Goal: Task Accomplishment & Management: Manage account settings

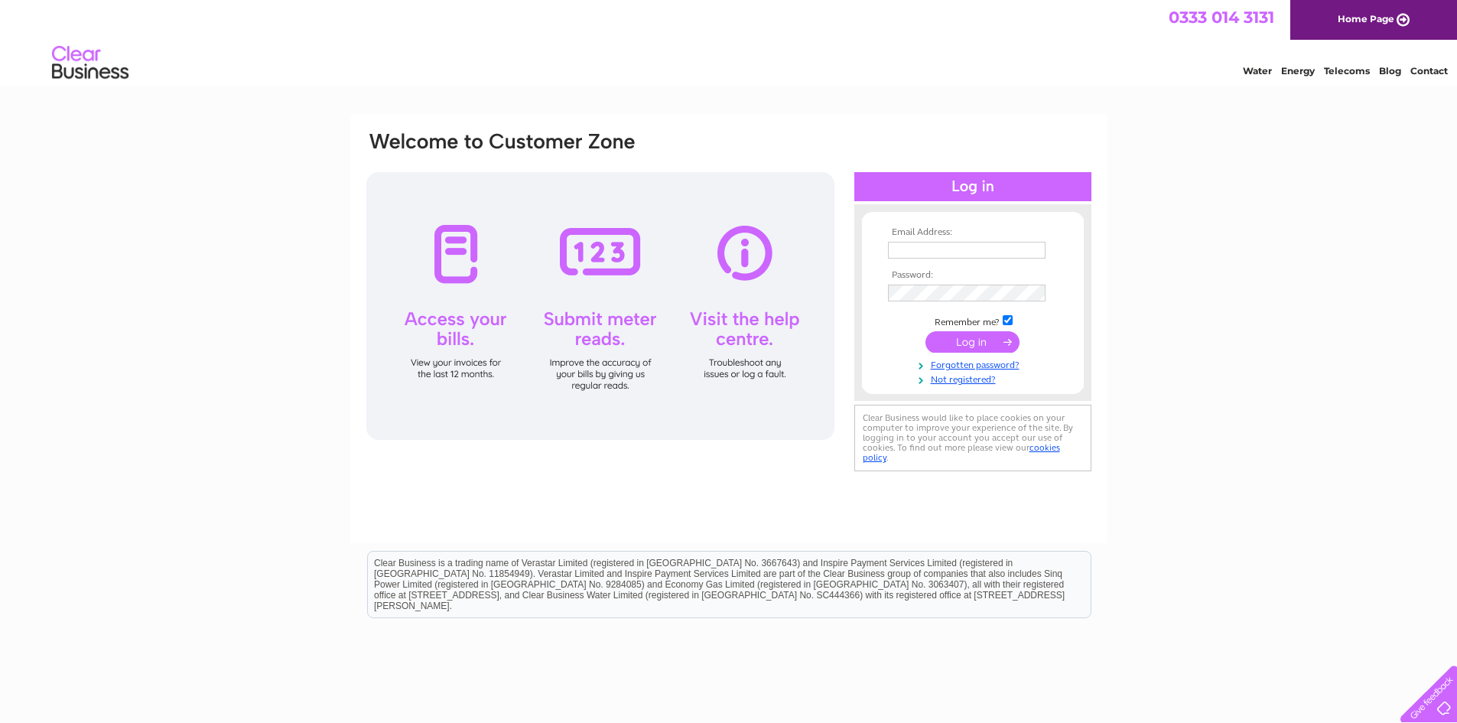
type input "account@jcmichaelgroups.com"
click at [976, 335] on input "submit" at bounding box center [973, 341] width 94 height 21
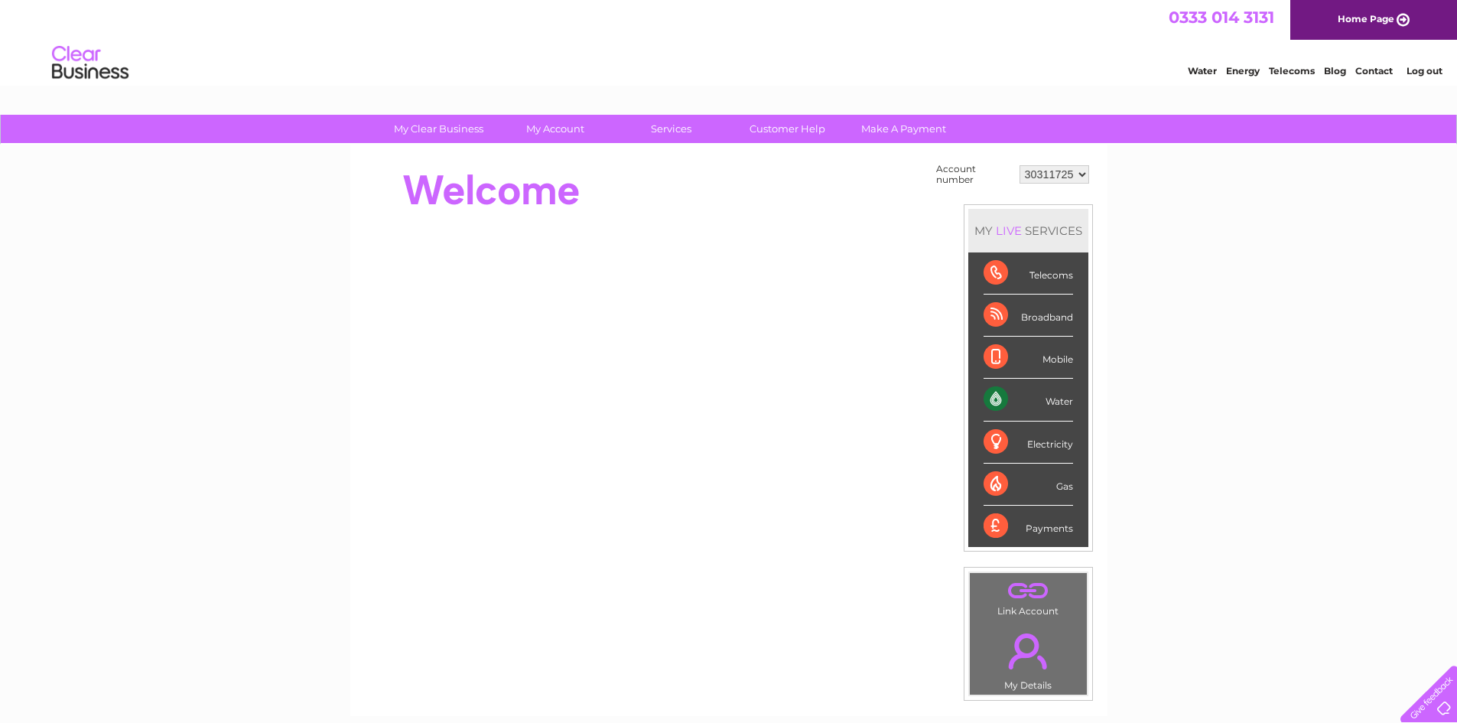
click at [1075, 177] on select "30311725 30321362" at bounding box center [1055, 174] width 70 height 18
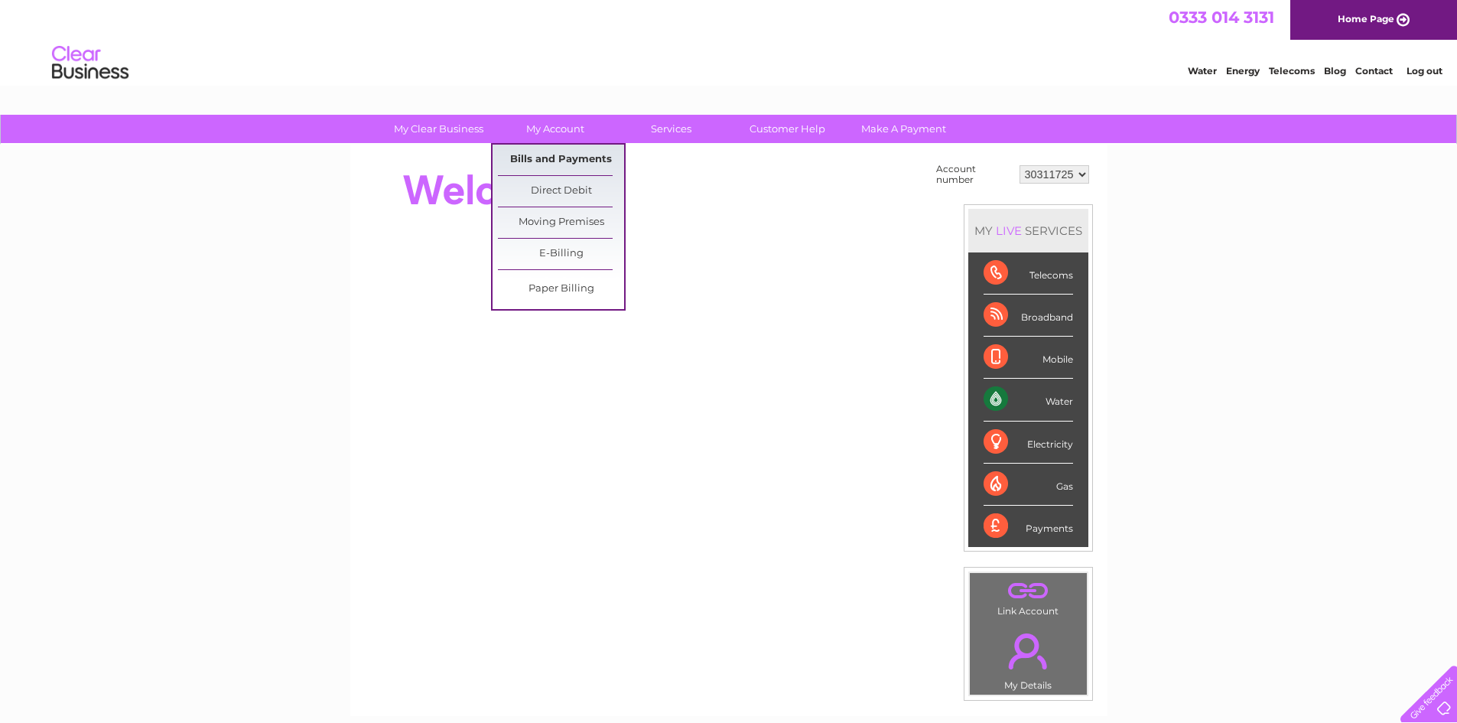
click at [562, 159] on link "Bills and Payments" at bounding box center [561, 160] width 126 height 31
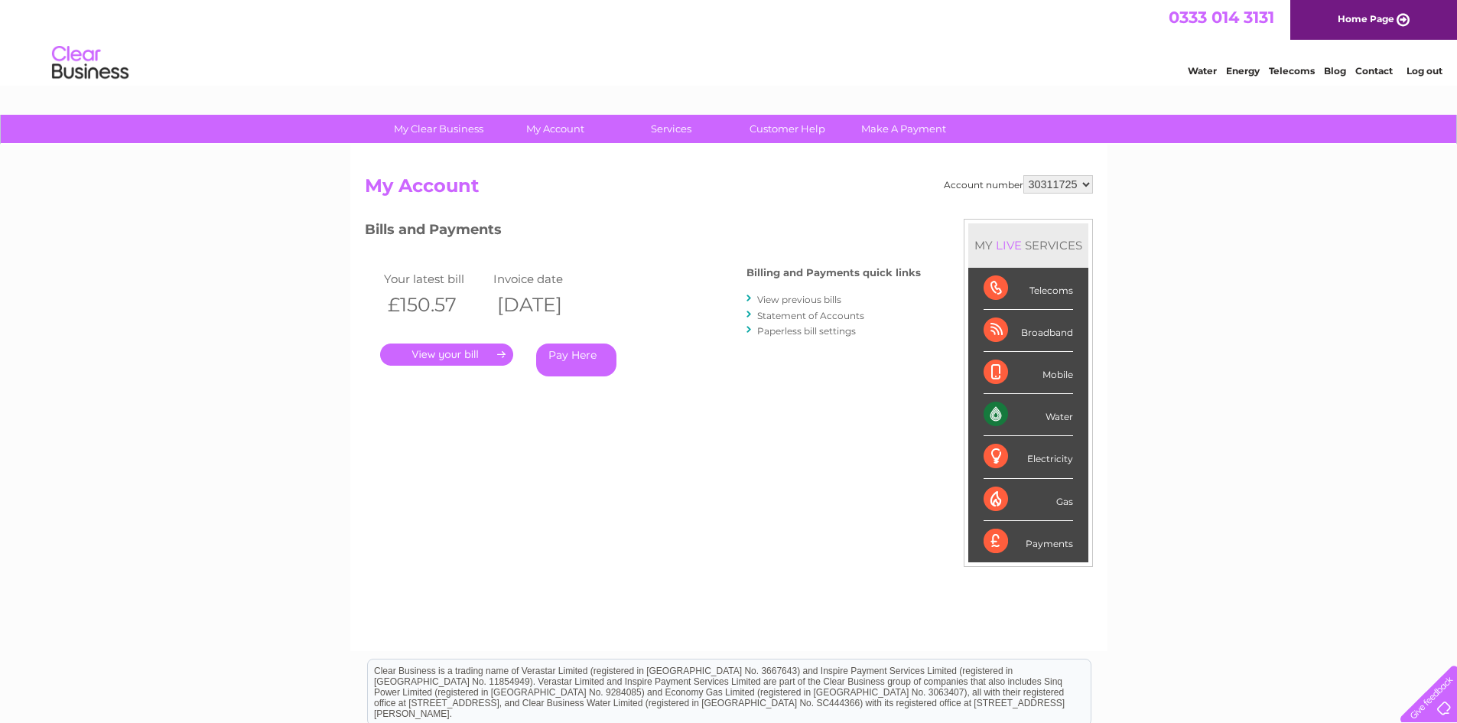
click at [463, 354] on link "." at bounding box center [446, 354] width 133 height 22
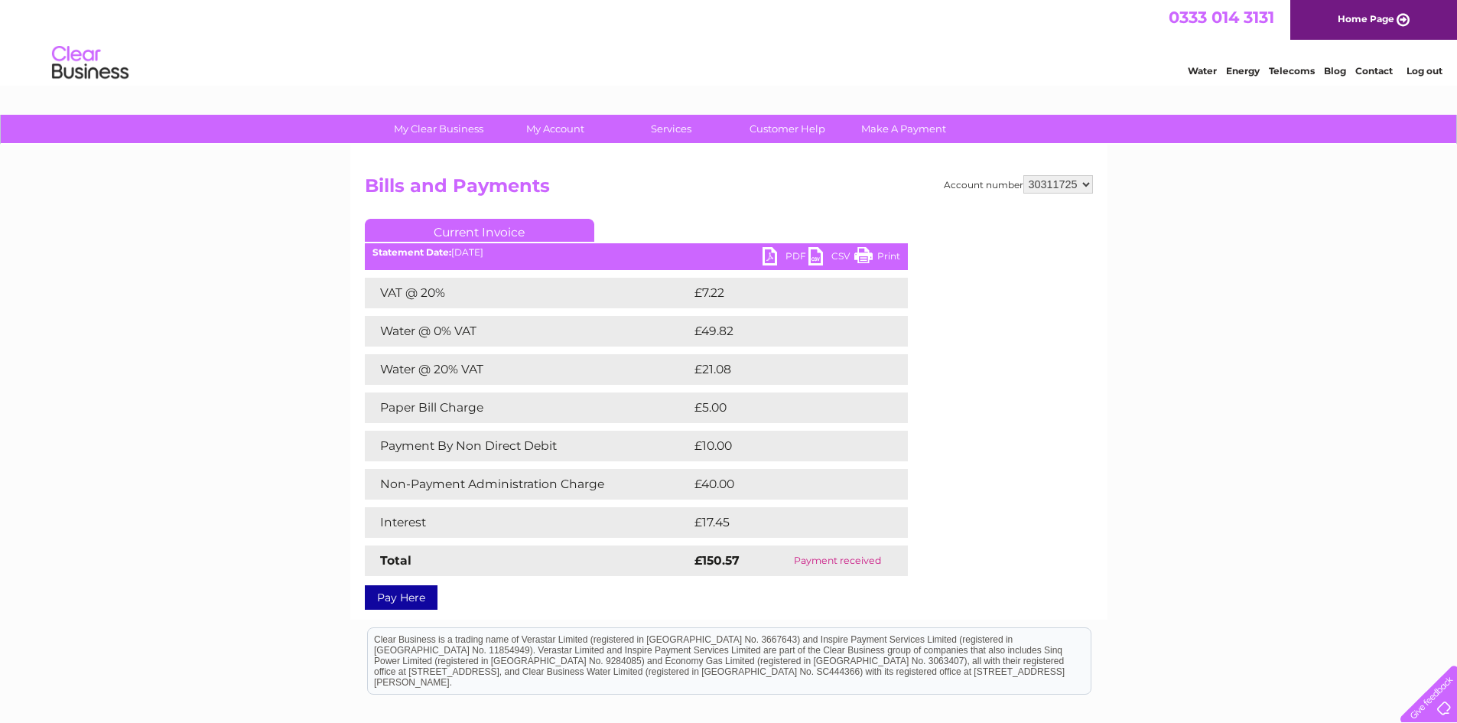
click at [773, 255] on link "PDF" at bounding box center [786, 258] width 46 height 22
click at [485, 224] on link "Current Invoice" at bounding box center [479, 230] width 229 height 23
drag, startPoint x: 1078, startPoint y: 184, endPoint x: 1079, endPoint y: 192, distance: 7.7
click at [1078, 184] on select "30311725 30321362" at bounding box center [1058, 184] width 70 height 18
select select "30321362"
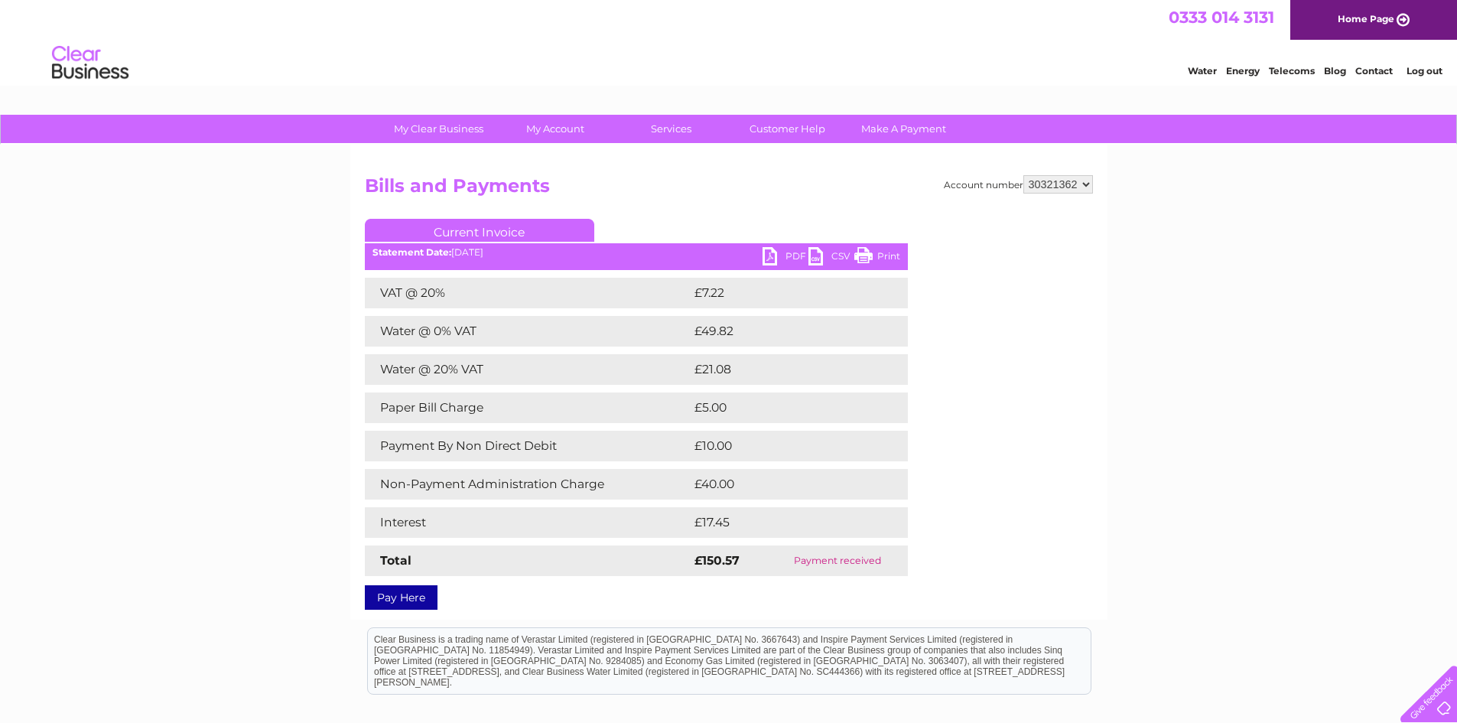
click at [1023, 175] on select "30311725 30321362" at bounding box center [1058, 184] width 70 height 18
click at [1050, 181] on select "30311725 30321362" at bounding box center [1058, 184] width 70 height 18
click at [1023, 175] on select "30311725 30321362" at bounding box center [1058, 184] width 70 height 18
click at [1220, 247] on div "My Clear Business Login Details My Details My Preferences Link Account My Accou…" at bounding box center [728, 498] width 1457 height 766
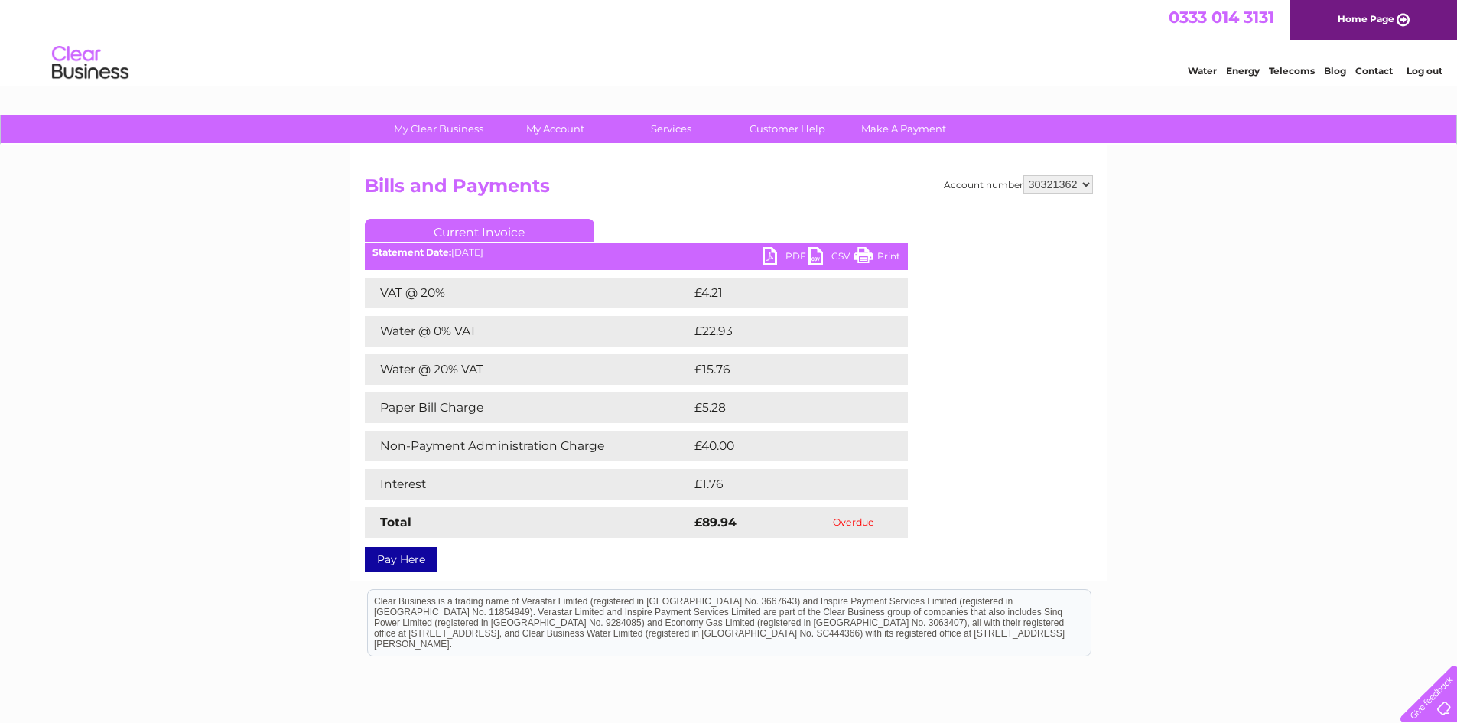
click at [786, 249] on link "PDF" at bounding box center [786, 258] width 46 height 22
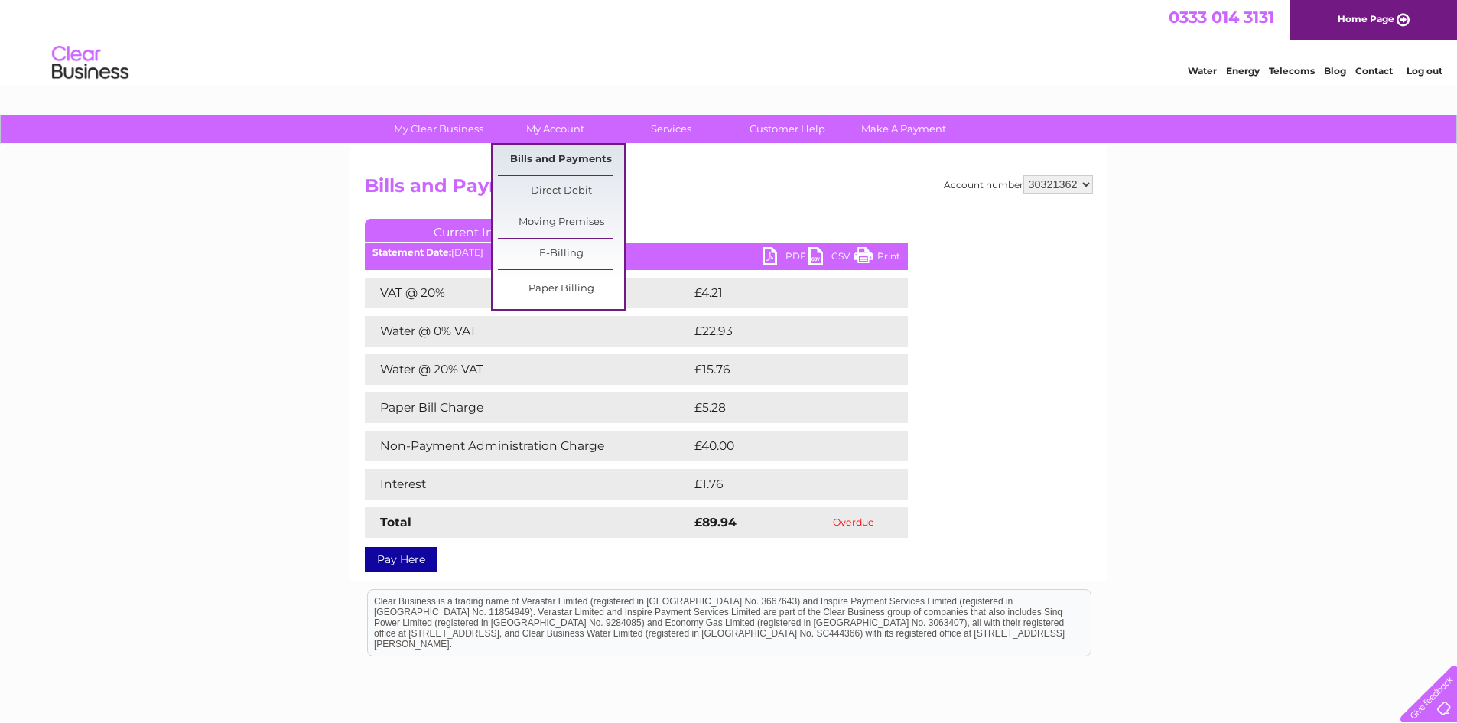
click at [568, 155] on link "Bills and Payments" at bounding box center [561, 160] width 126 height 31
click at [570, 246] on link "E-Billing" at bounding box center [561, 254] width 126 height 31
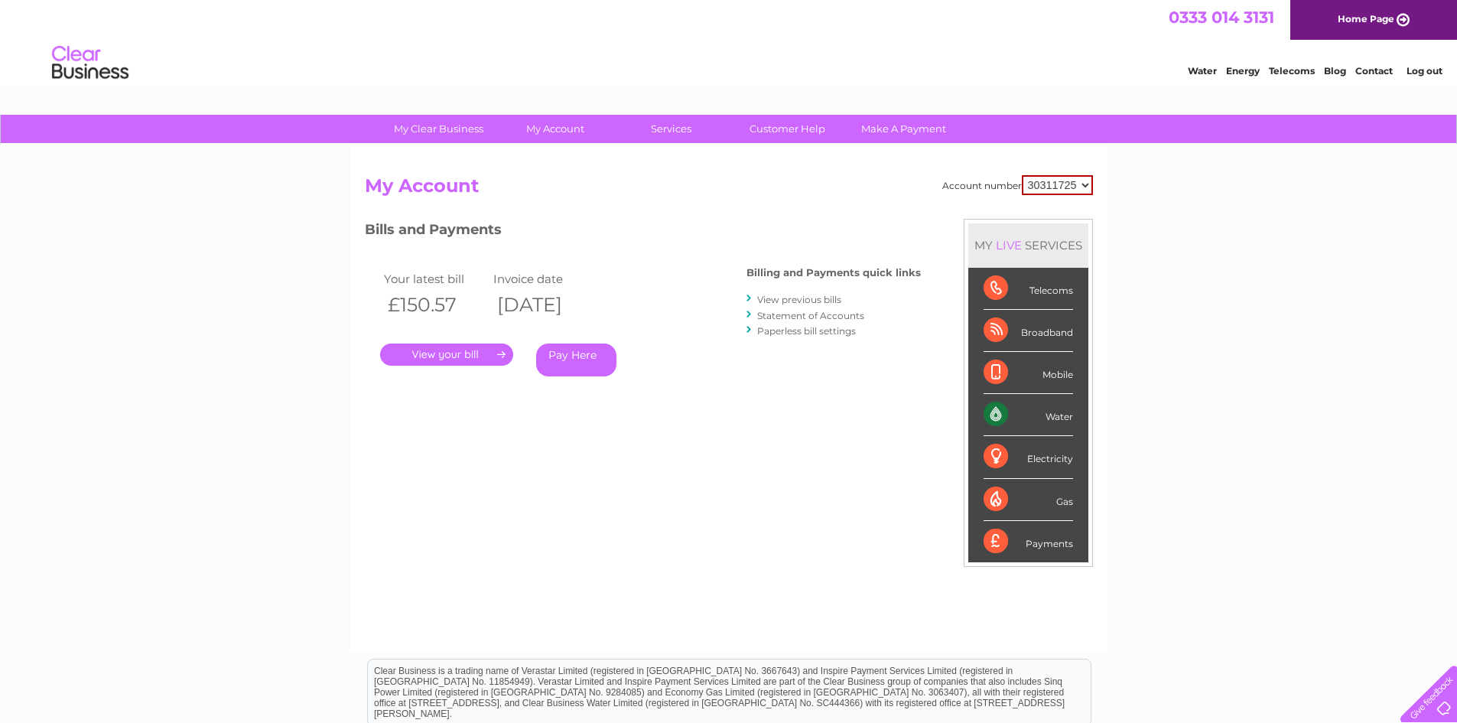
click at [836, 320] on link "Statement of Accounts" at bounding box center [810, 315] width 107 height 11
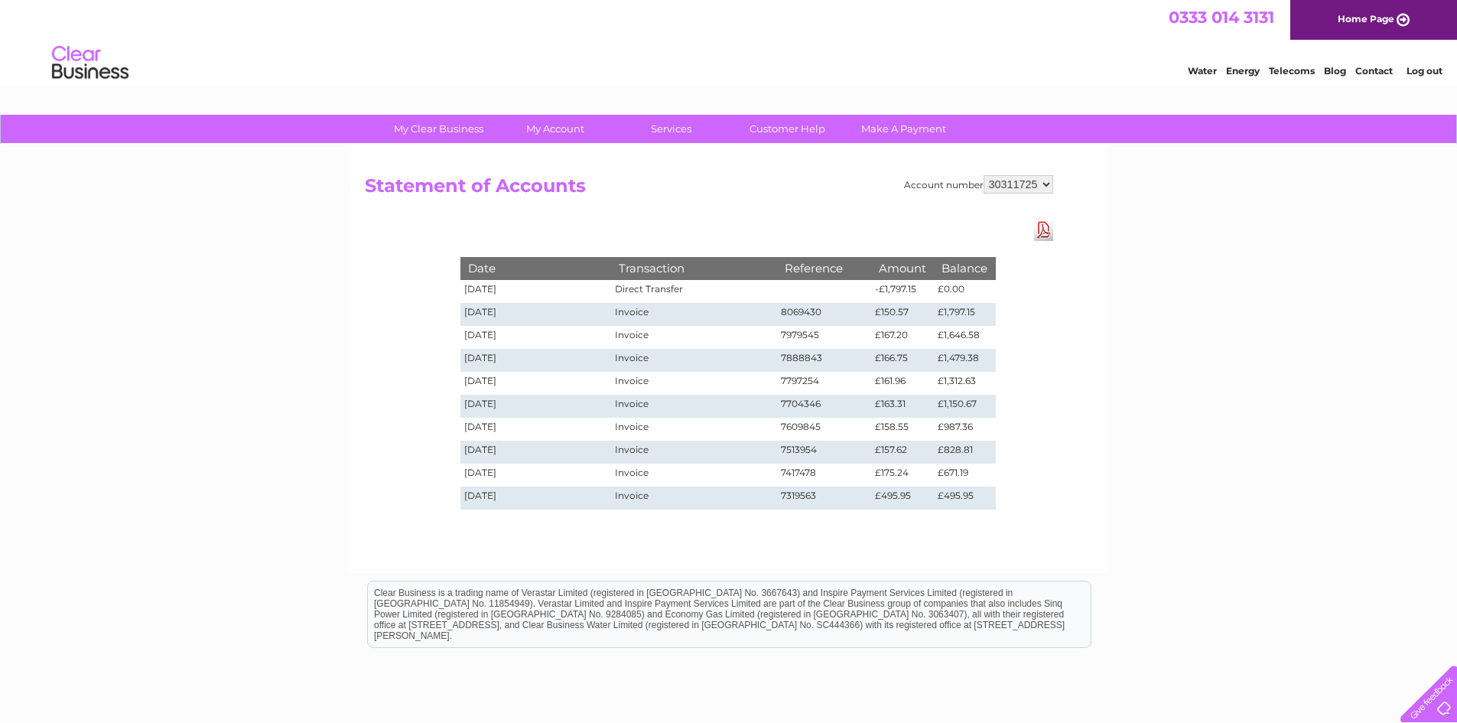
click at [1000, 187] on select "30311725 30321362" at bounding box center [1019, 184] width 70 height 18
select select "30321362"
click at [984, 175] on select "30311725 30321362" at bounding box center [1019, 184] width 70 height 18
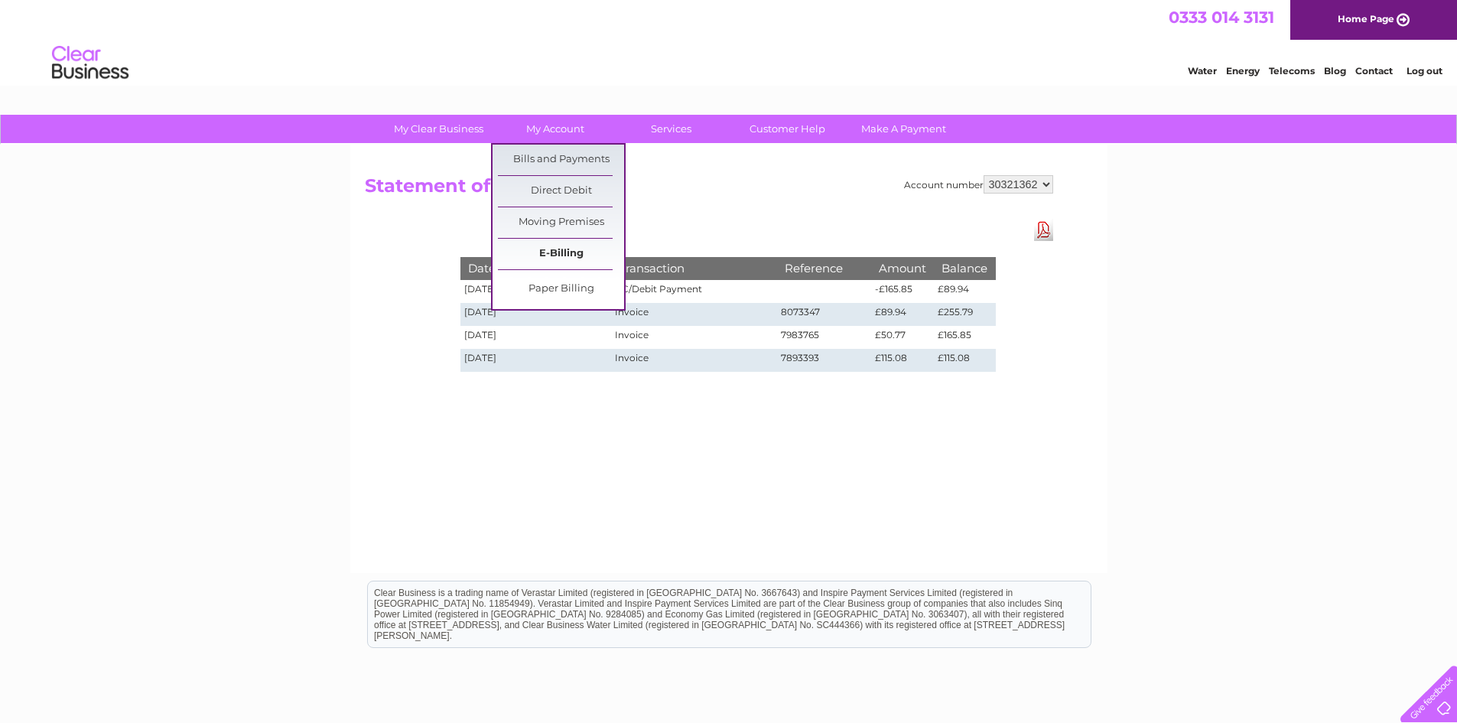
click at [590, 260] on link "E-Billing" at bounding box center [561, 254] width 126 height 31
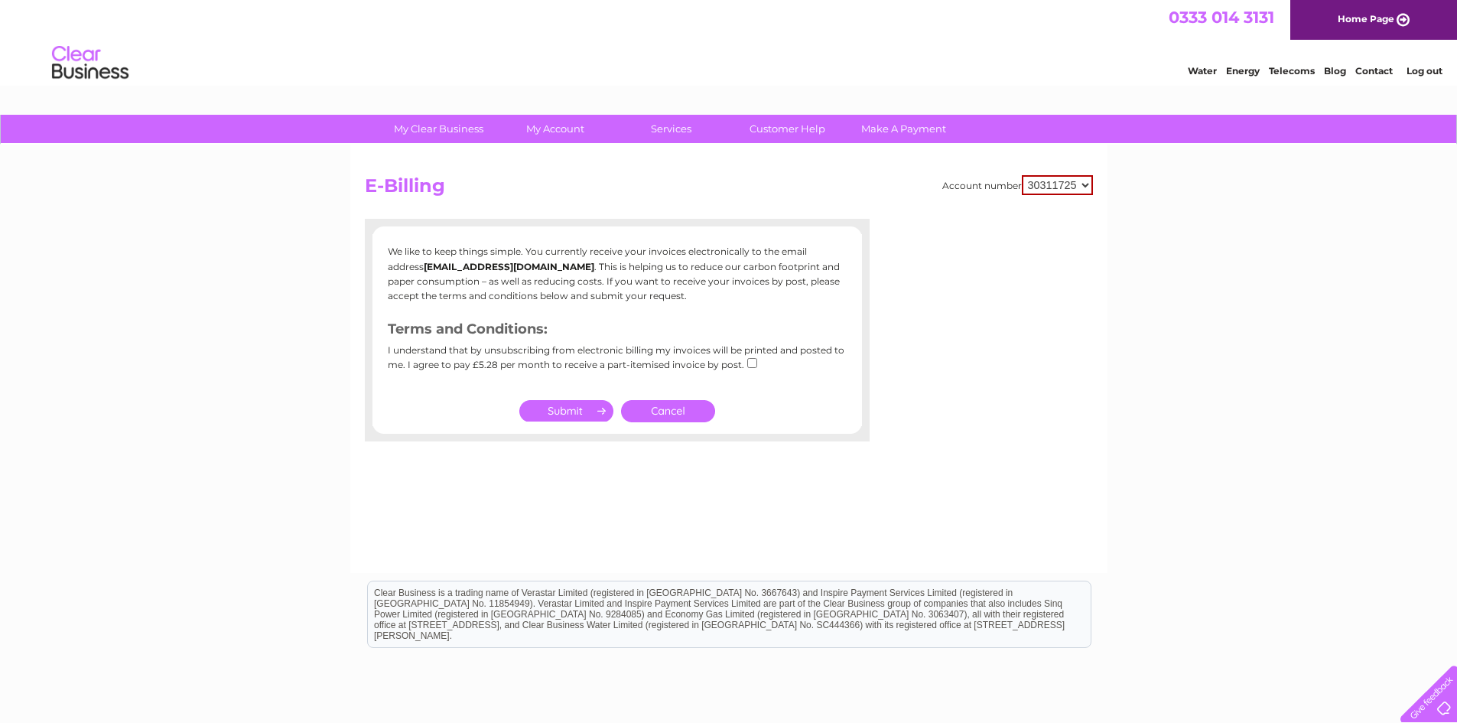
drag, startPoint x: 679, startPoint y: 415, endPoint x: 704, endPoint y: 421, distance: 25.2
click at [679, 415] on link "Cancel" at bounding box center [668, 411] width 94 height 22
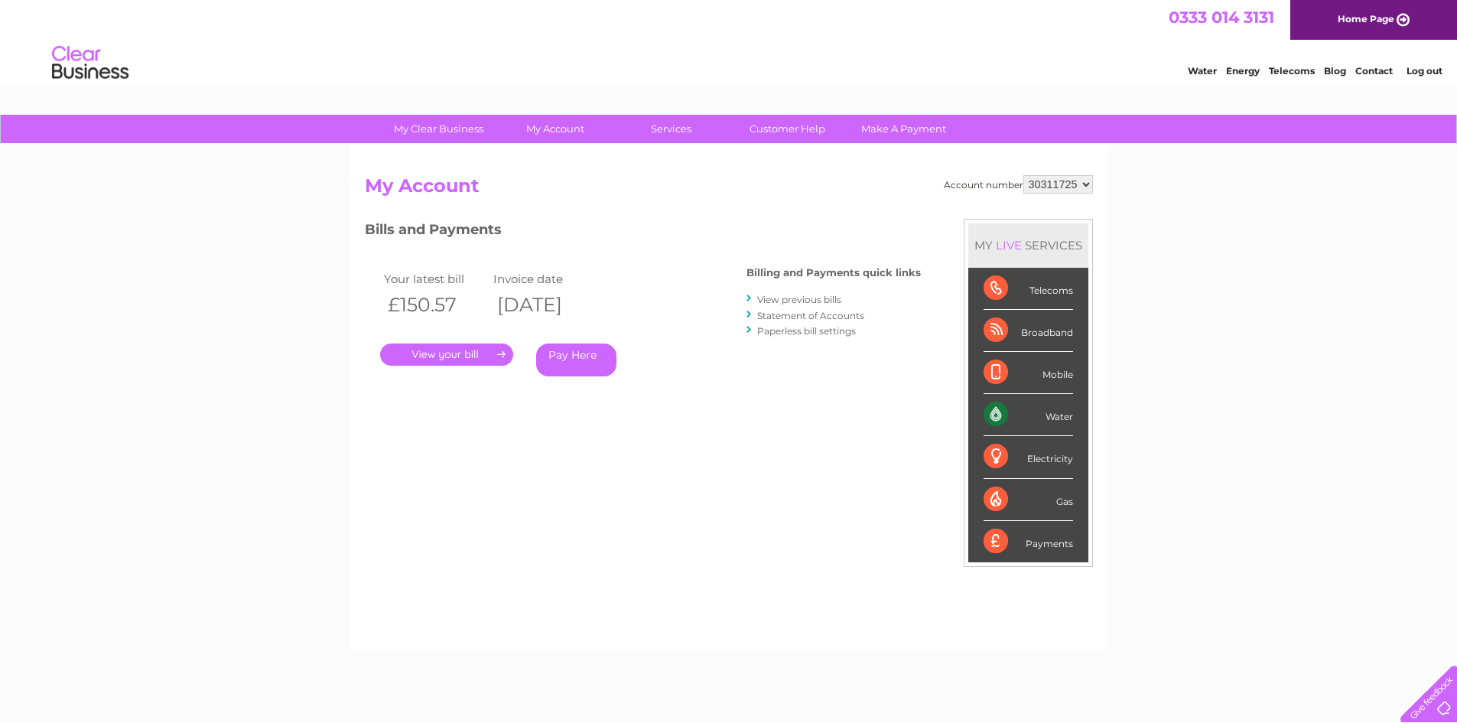
click at [748, 364] on div "Bills and Payments Billing and Payments quick links View previous bills Stateme…" at bounding box center [643, 309] width 556 height 180
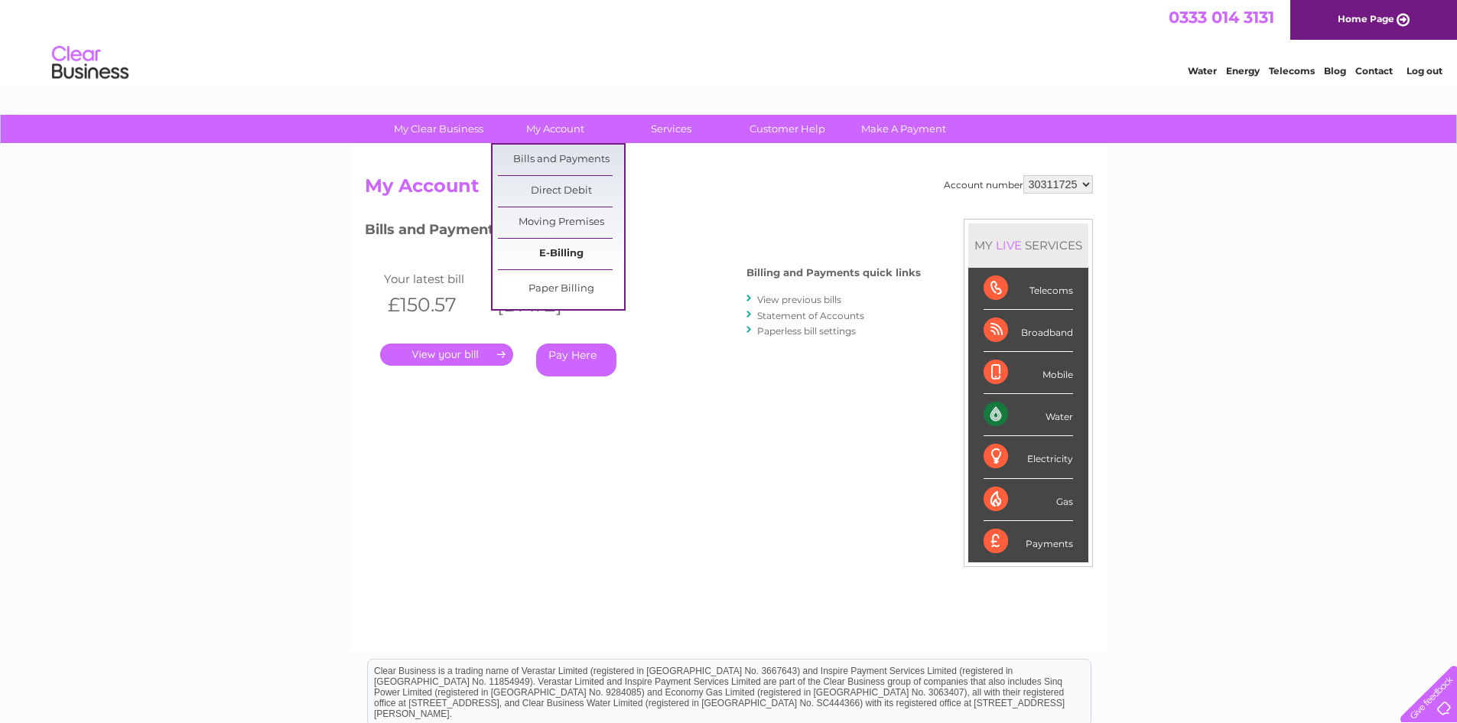
click at [561, 256] on link "E-Billing" at bounding box center [561, 254] width 126 height 31
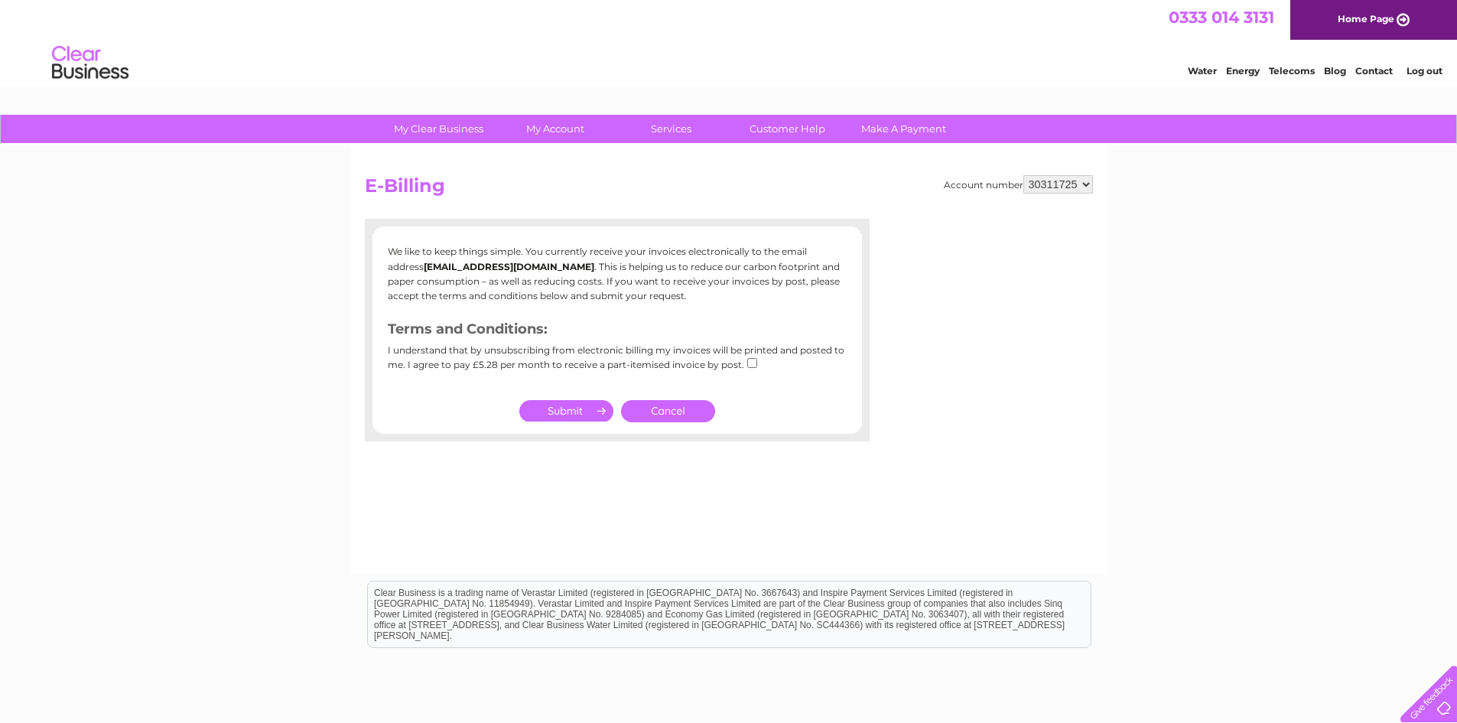
click at [769, 359] on div "I understand that by unsubscribing from electronic billing my invoices will be …" at bounding box center [617, 363] width 459 height 36
click at [747, 366] on input "checkbox" at bounding box center [752, 363] width 10 height 10
checkbox input "true"
click at [669, 415] on link "Cancel" at bounding box center [668, 411] width 94 height 22
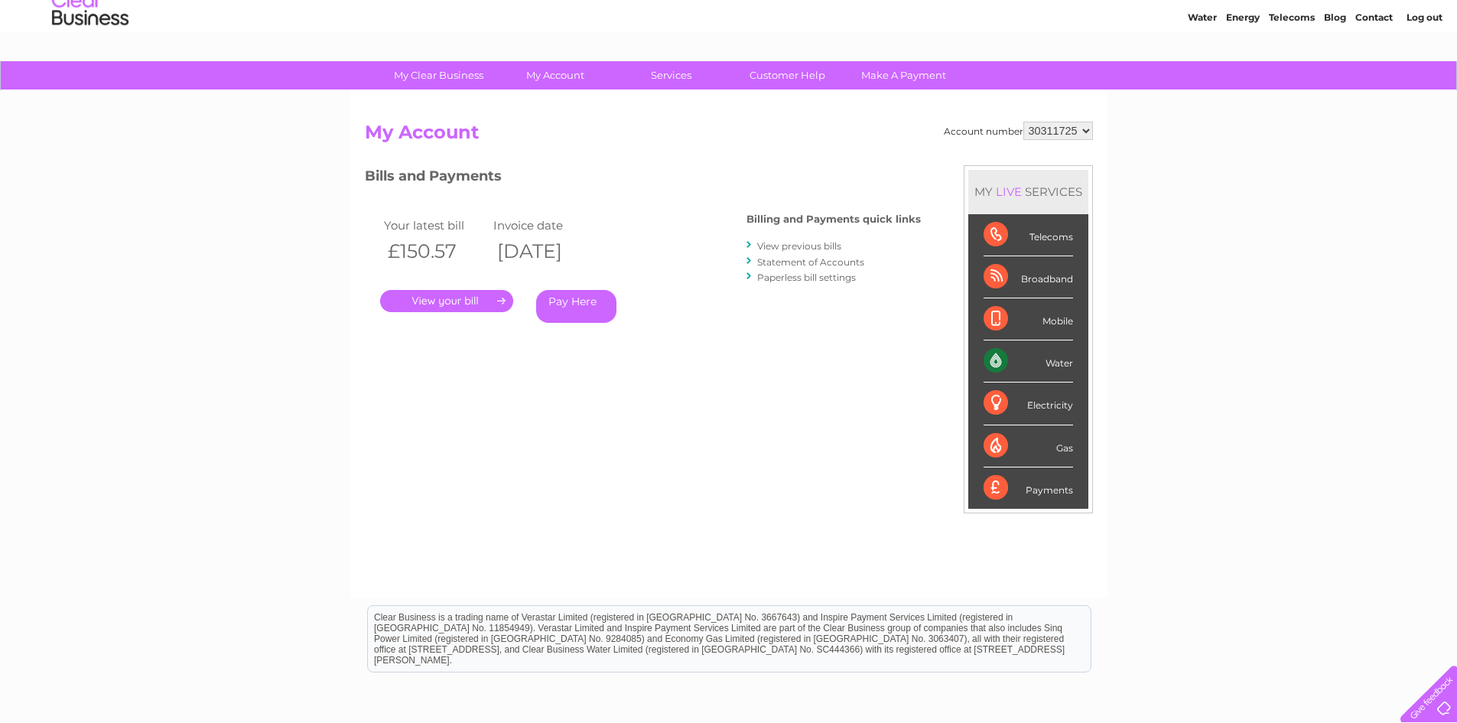
scroll to position [76, 0]
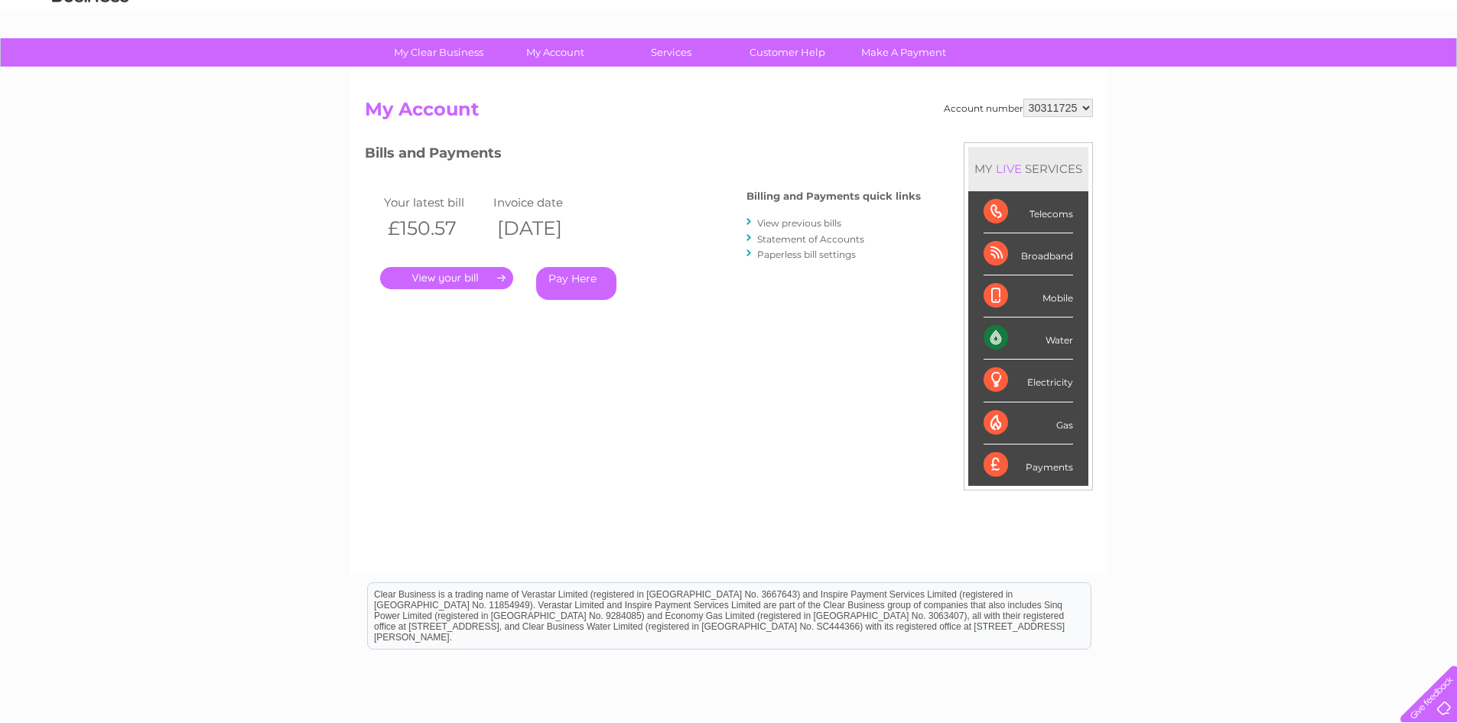
click at [820, 236] on link "Statement of Accounts" at bounding box center [810, 238] width 107 height 11
